Goal: Find specific page/section: Find specific page/section

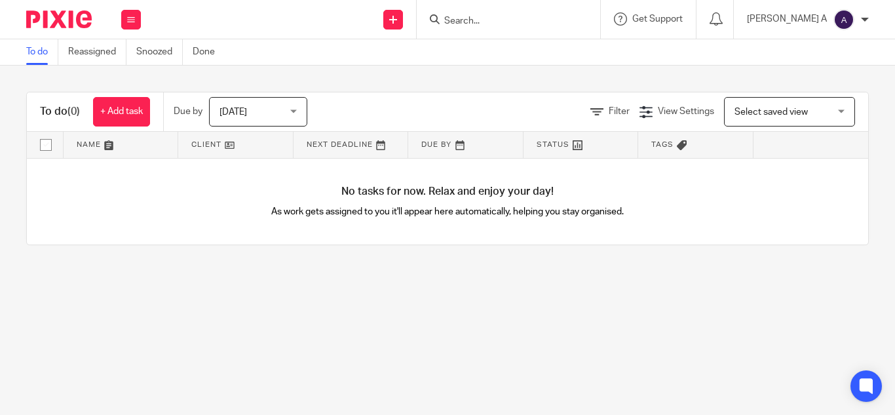
click at [480, 26] on div at bounding box center [506, 19] width 153 height 16
click at [495, 22] on input "Search" at bounding box center [502, 22] width 118 height 12
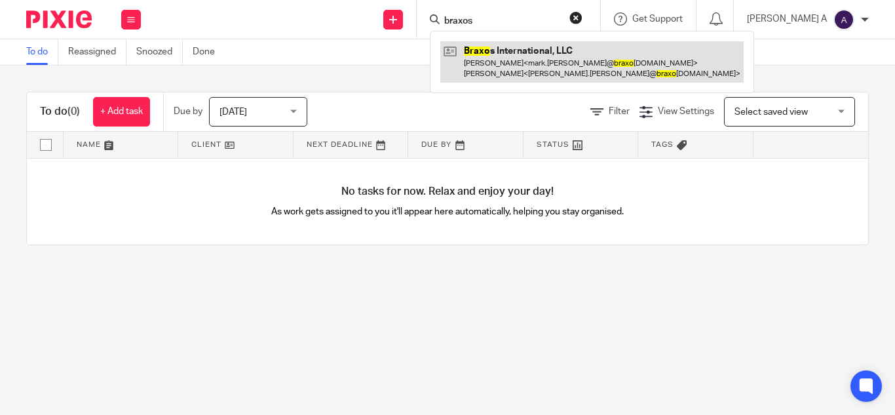
type input "braxos"
click at [565, 60] on link at bounding box center [572, 61] width 265 height 41
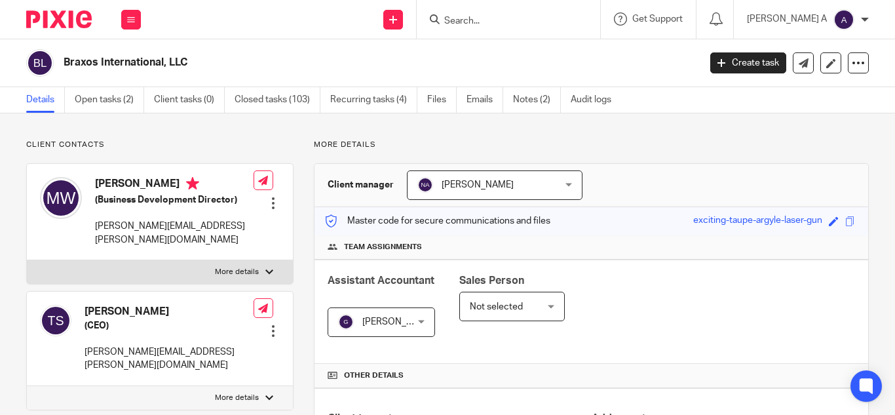
click at [521, 25] on input "Search" at bounding box center [502, 22] width 118 height 12
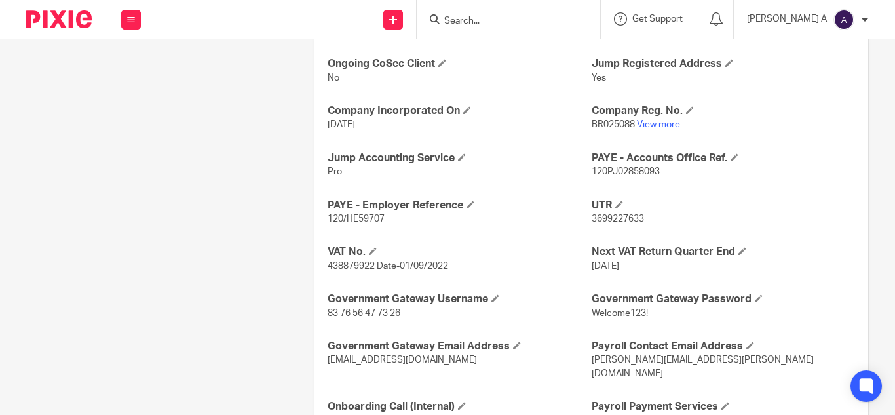
scroll to position [468, 0]
click at [656, 126] on link "View more" at bounding box center [658, 124] width 43 height 9
click at [512, 19] on input "Search" at bounding box center [502, 22] width 118 height 12
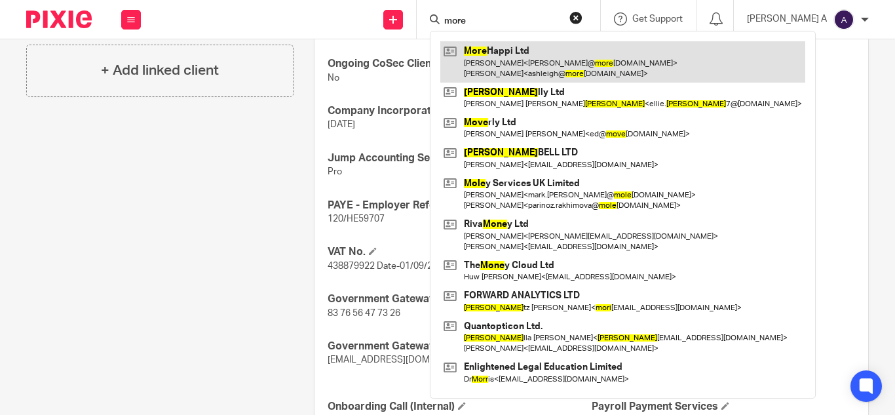
type input "more"
click at [561, 64] on link at bounding box center [622, 61] width 365 height 41
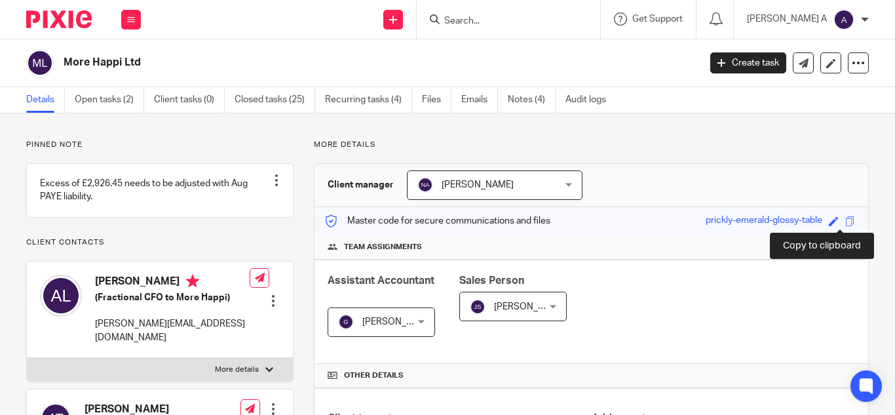
click at [845, 223] on span at bounding box center [850, 221] width 10 height 10
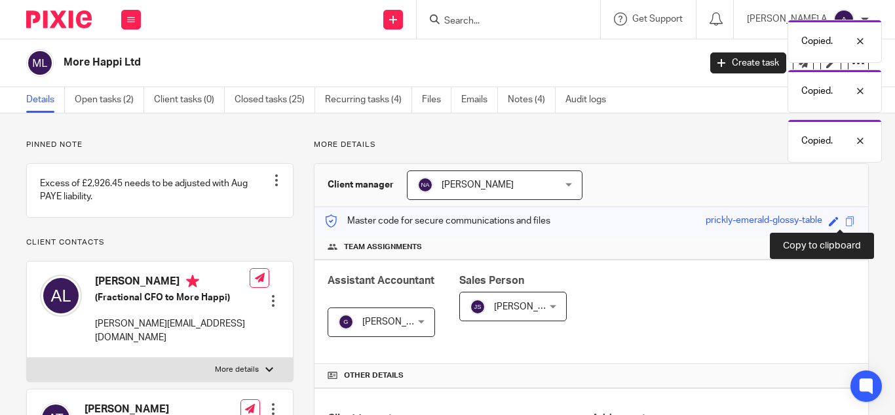
click at [845, 223] on span at bounding box center [850, 221] width 10 height 10
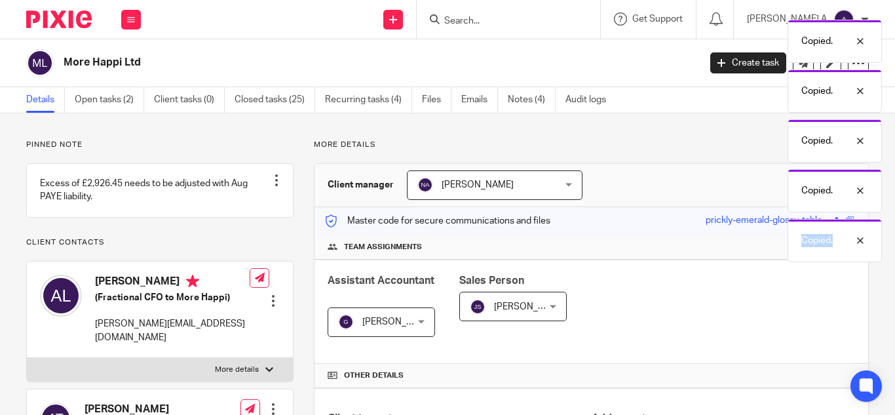
click at [842, 223] on div "Copied." at bounding box center [834, 240] width 94 height 43
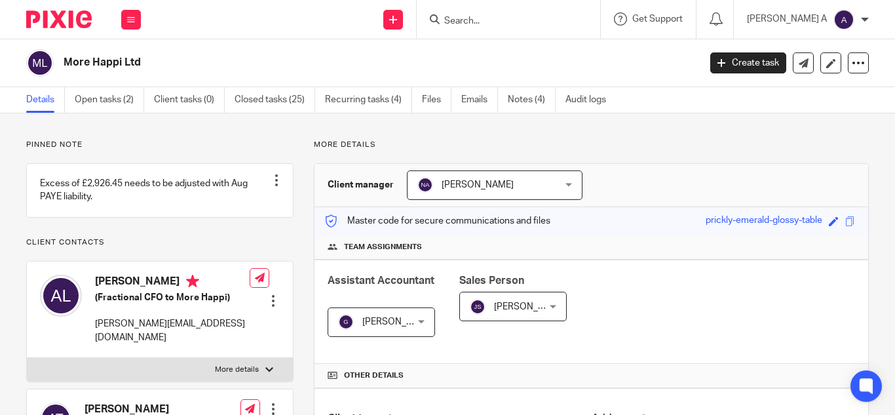
click at [538, 21] on input "Search" at bounding box center [502, 22] width 118 height 12
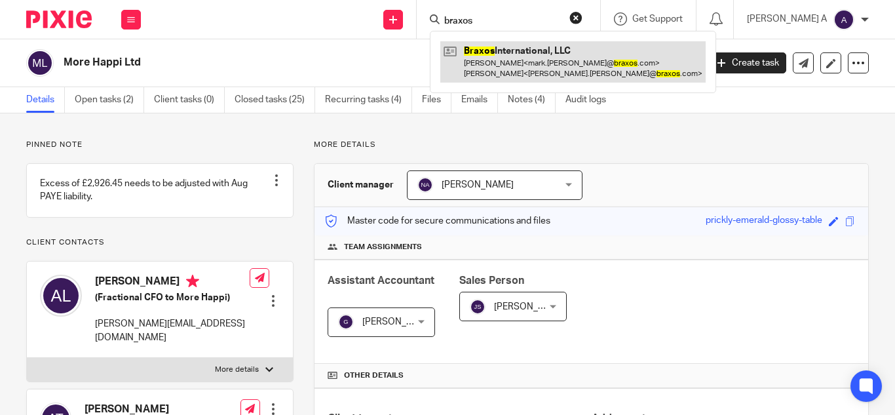
type input "braxos"
click at [555, 62] on link at bounding box center [572, 61] width 265 height 41
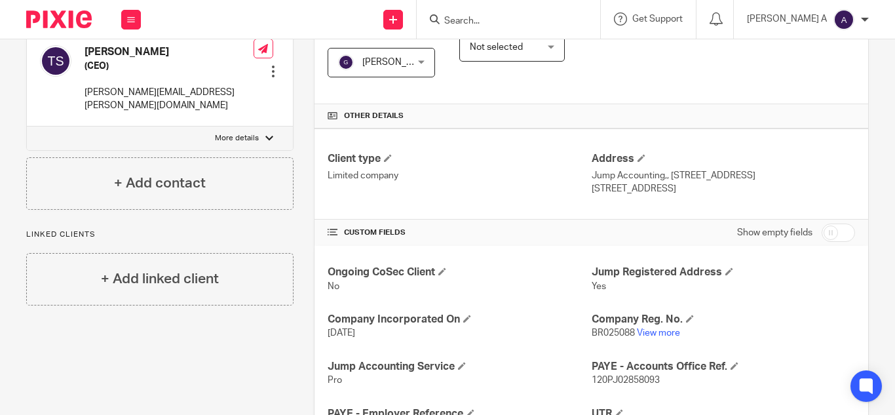
scroll to position [259, 0]
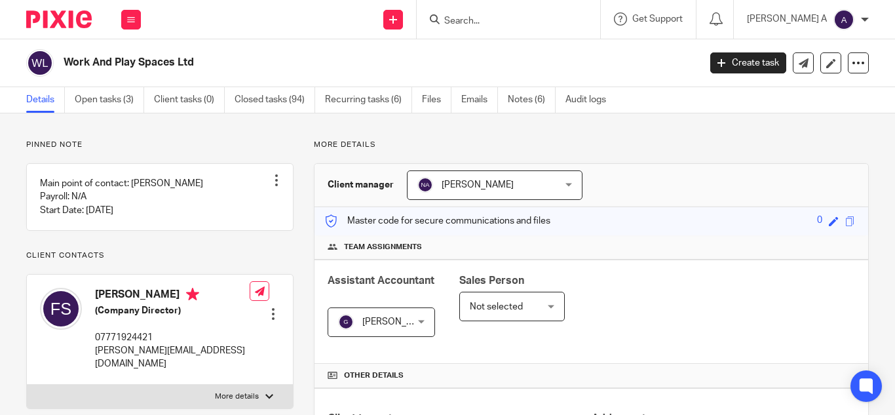
click at [515, 22] on input "Search" at bounding box center [502, 22] width 118 height 12
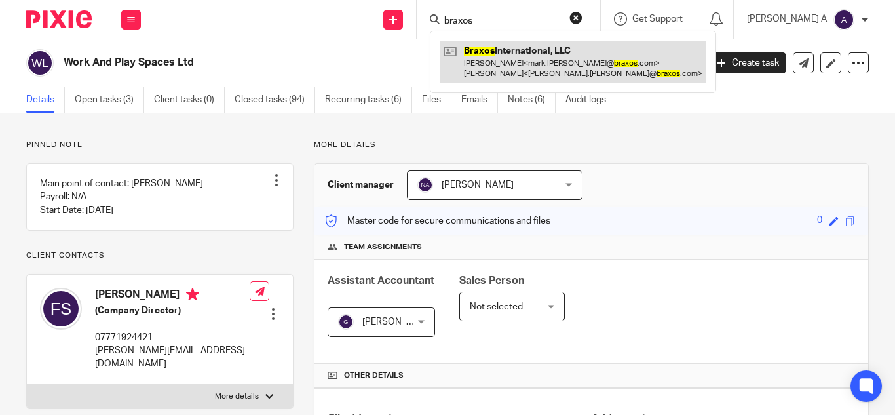
type input "braxos"
click at [539, 55] on link at bounding box center [572, 61] width 265 height 41
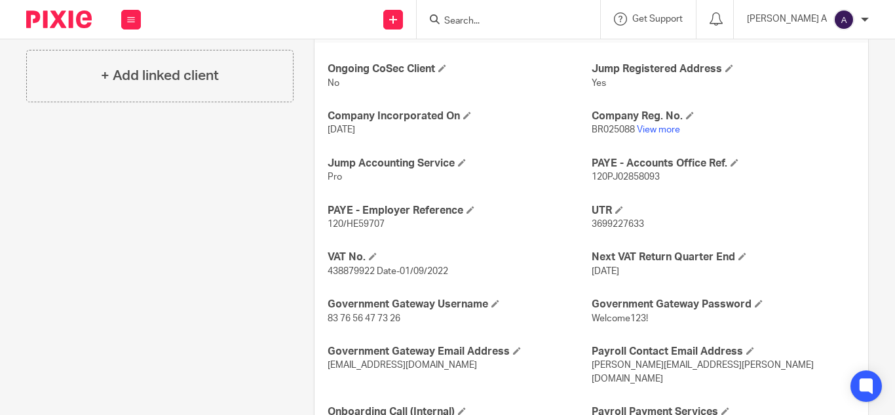
scroll to position [513, 0]
